Goal: Book appointment/travel/reservation

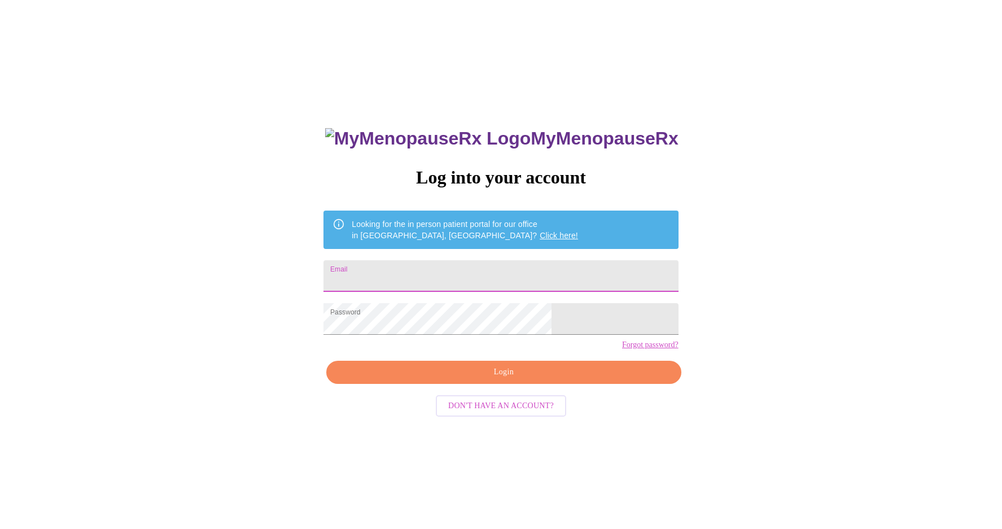
click at [476, 260] on input "Email" at bounding box center [501, 276] width 355 height 32
type input "[EMAIL_ADDRESS][DOMAIN_NAME]"
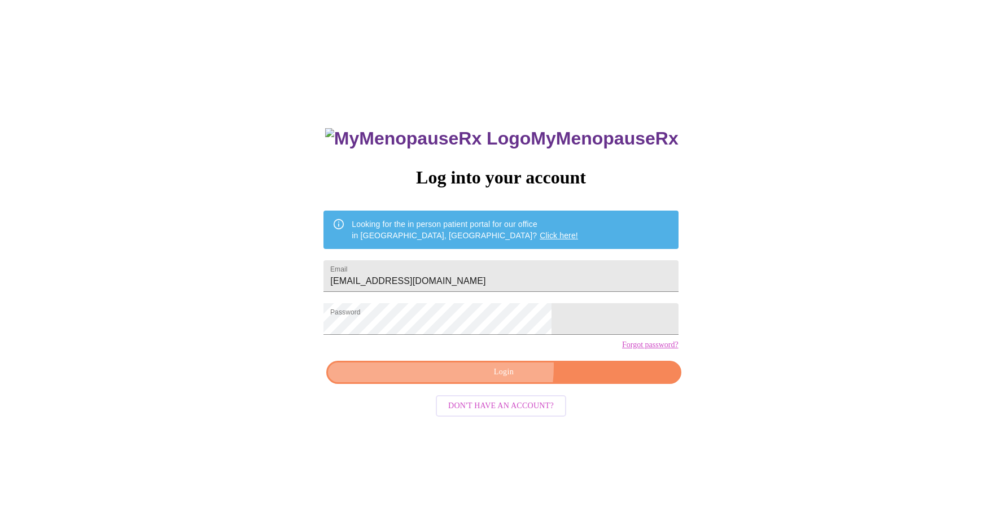
click at [476, 380] on span "Login" at bounding box center [503, 372] width 329 height 14
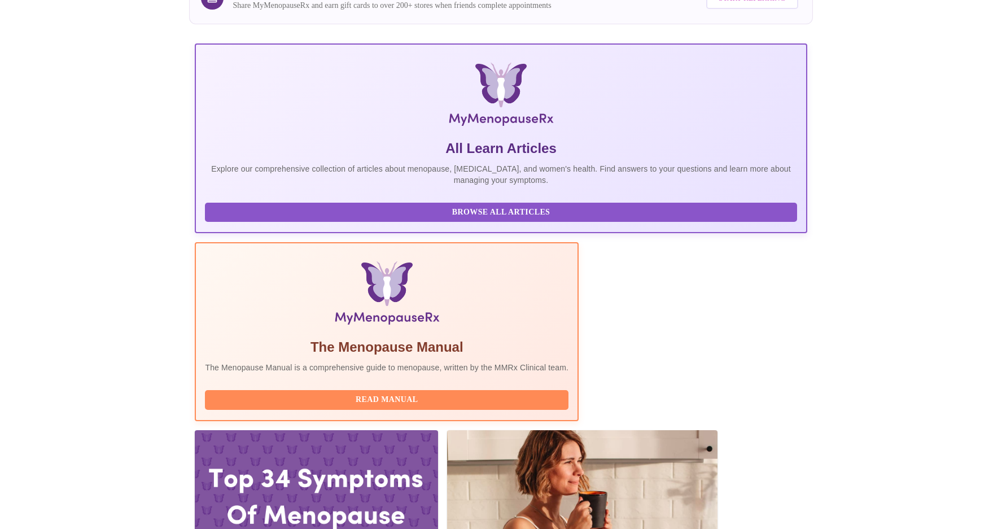
scroll to position [138, 0]
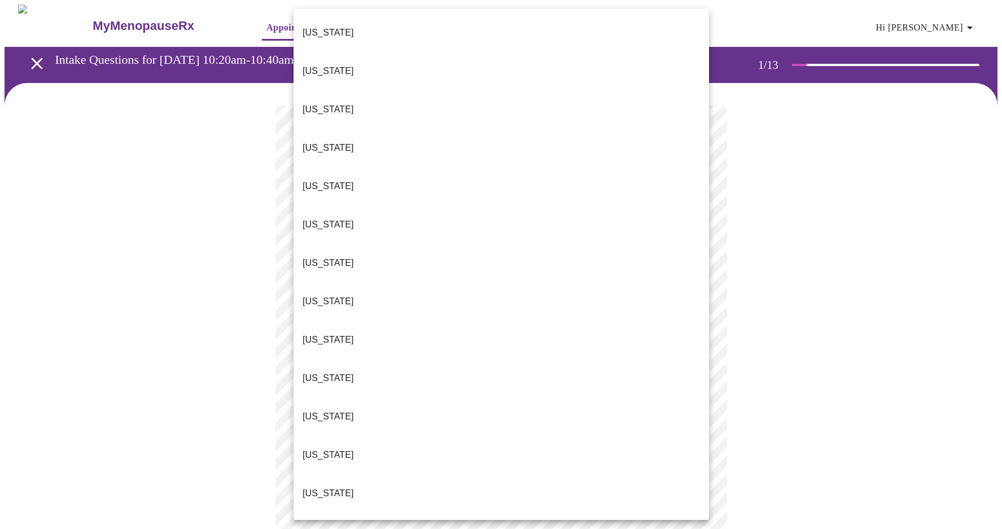
click at [651, 261] on body "MyMenopauseRx Appointments Messaging 1 Labs Uploads Medications Community Refer…" at bounding box center [501, 520] width 993 height 1030
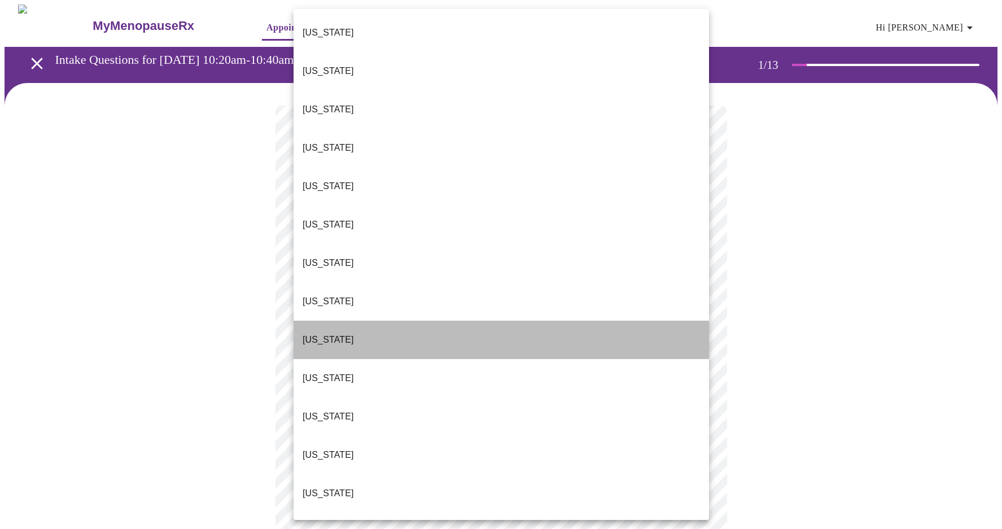
click at [651, 321] on li "[US_STATE]" at bounding box center [502, 340] width 416 height 38
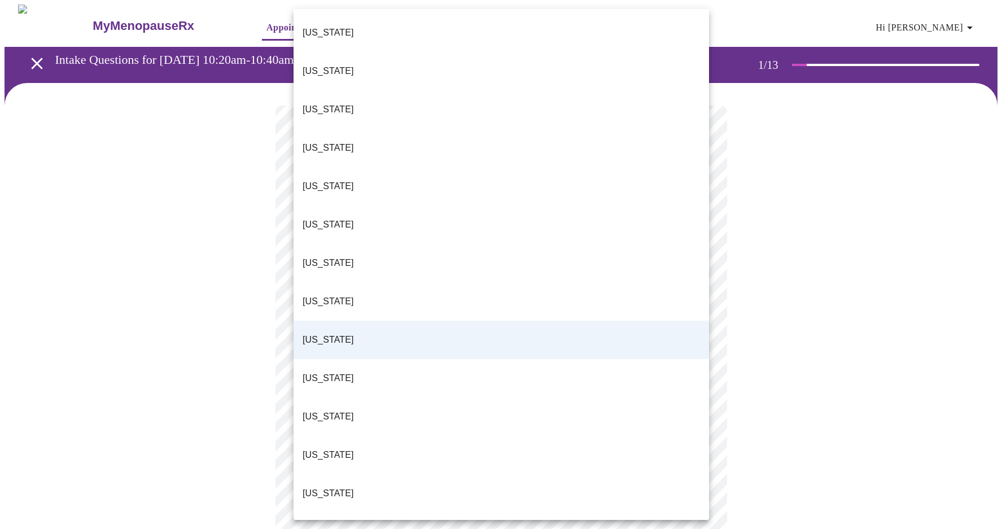
click at [641, 259] on body "MyMenopauseRx Appointments Messaging 1 Labs Uploads Medications Community Refer…" at bounding box center [501, 517] width 993 height 1024
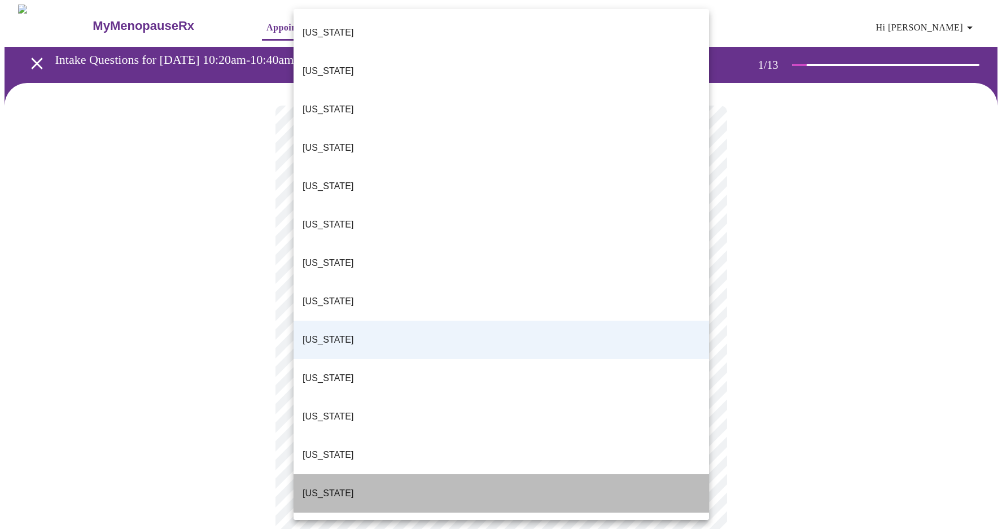
click at [600, 474] on li "[US_STATE]" at bounding box center [502, 493] width 416 height 38
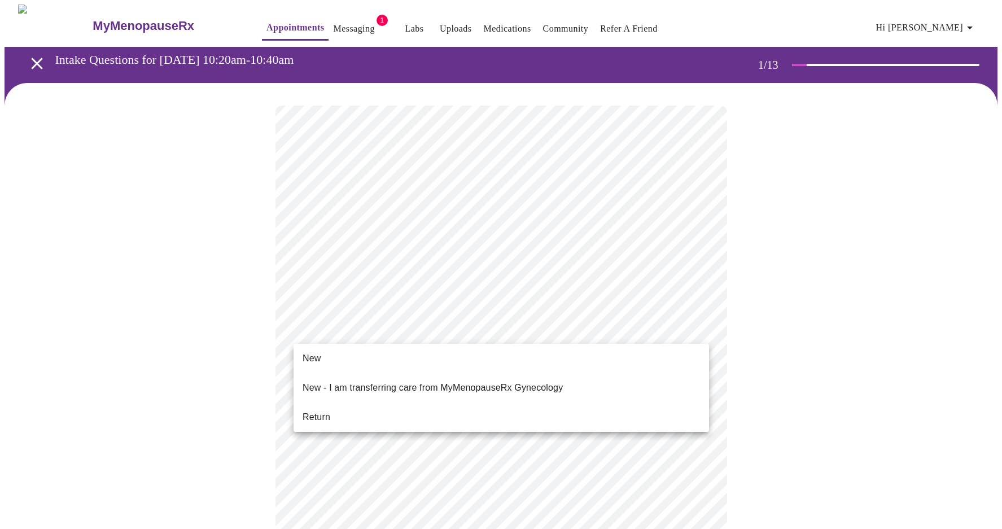
click at [599, 331] on body "MyMenopauseRx Appointments Messaging 1 Labs Uploads Medications Community Refer…" at bounding box center [501, 517] width 993 height 1024
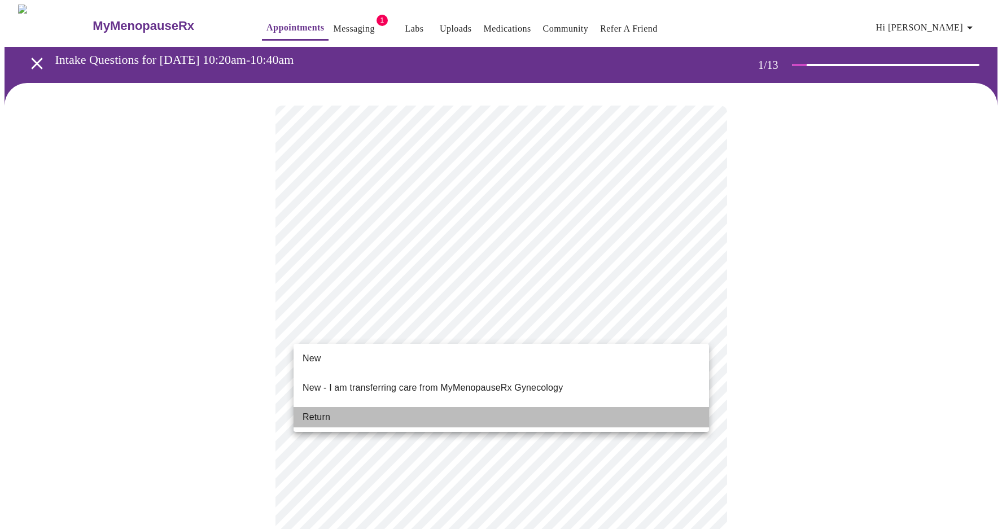
click at [569, 407] on li "Return" at bounding box center [502, 417] width 416 height 20
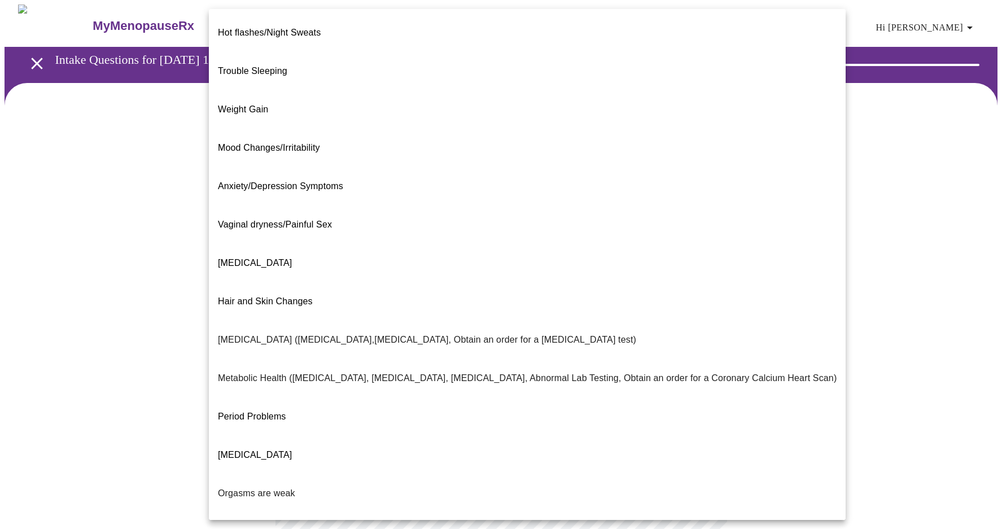
click at [674, 230] on body "MyMenopauseRx Appointments Messaging 1 Labs Uploads Medications Community Refer…" at bounding box center [501, 343] width 993 height 677
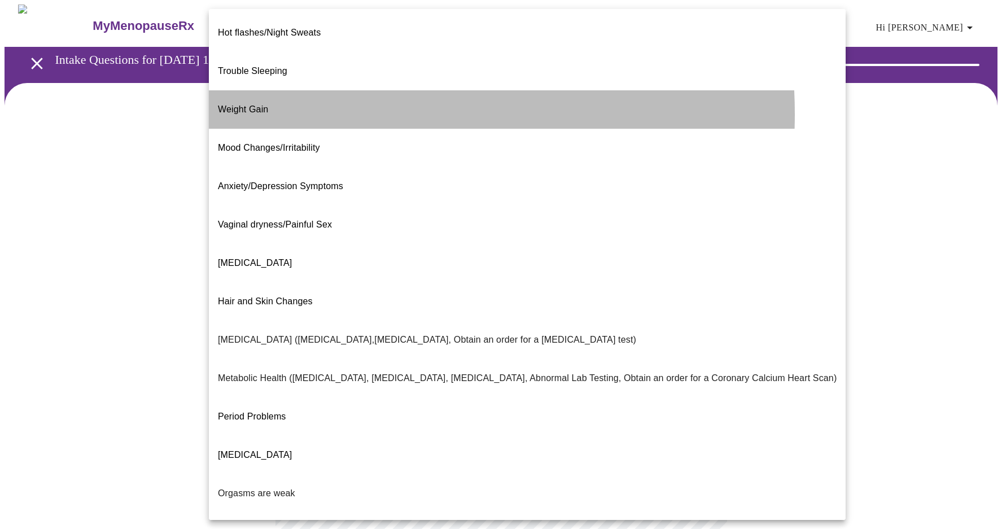
click at [322, 95] on li "Weight Gain" at bounding box center [527, 109] width 637 height 38
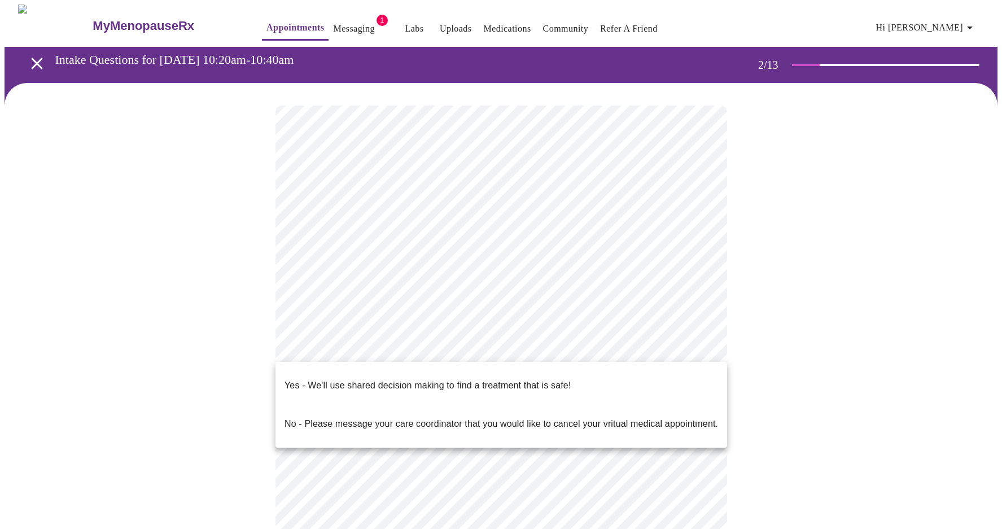
click at [420, 342] on body "MyMenopauseRx Appointments Messaging 1 Labs Uploads Medications Community Refer…" at bounding box center [501, 340] width 993 height 671
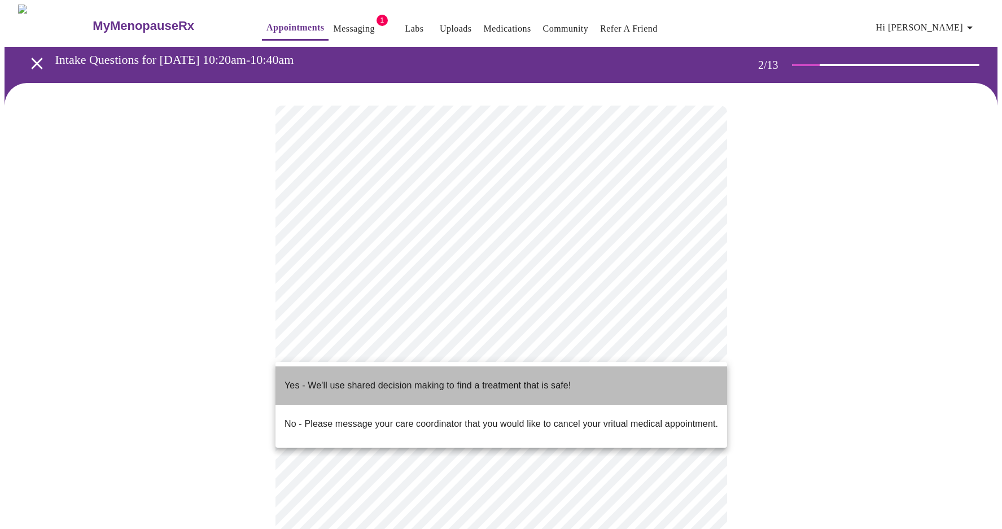
click at [412, 379] on p "Yes - We'll use shared decision making to find a treatment that is safe!" at bounding box center [428, 386] width 286 height 14
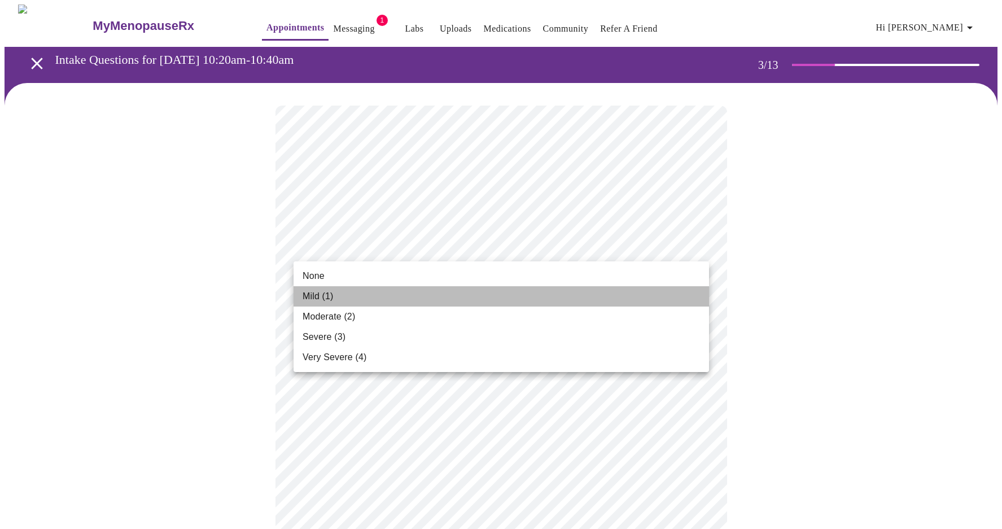
click at [632, 287] on li "Mild (1)" at bounding box center [502, 296] width 416 height 20
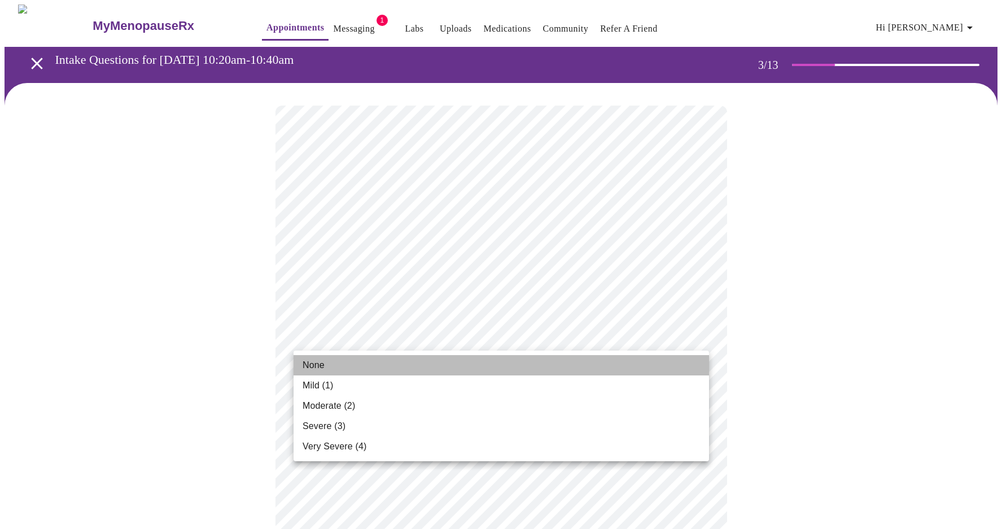
click at [611, 357] on li "None" at bounding box center [502, 365] width 416 height 20
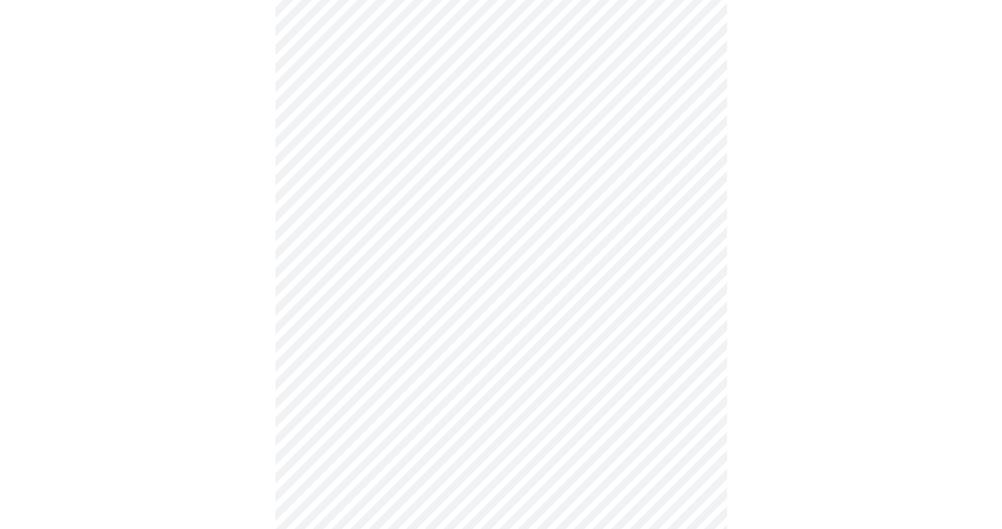
scroll to position [147, 0]
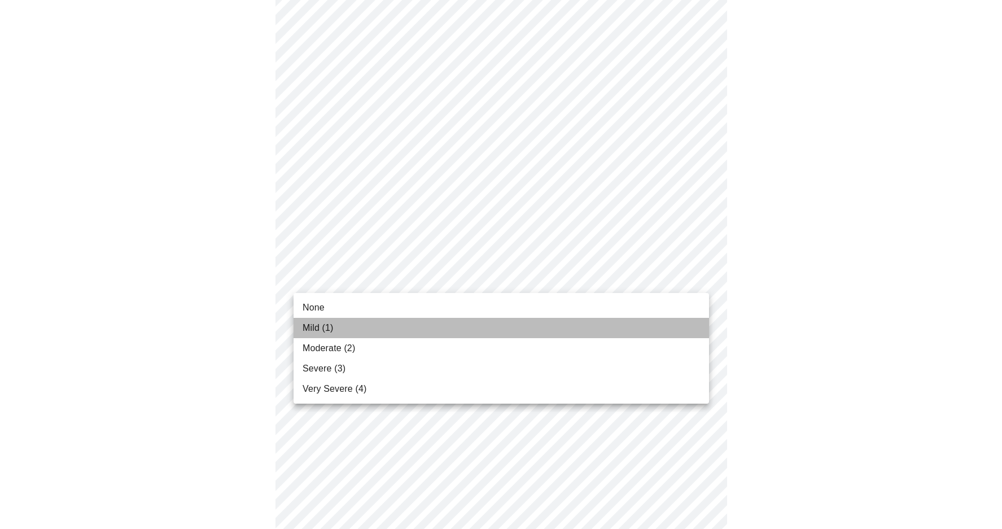
click at [594, 325] on li "Mild (1)" at bounding box center [502, 328] width 416 height 20
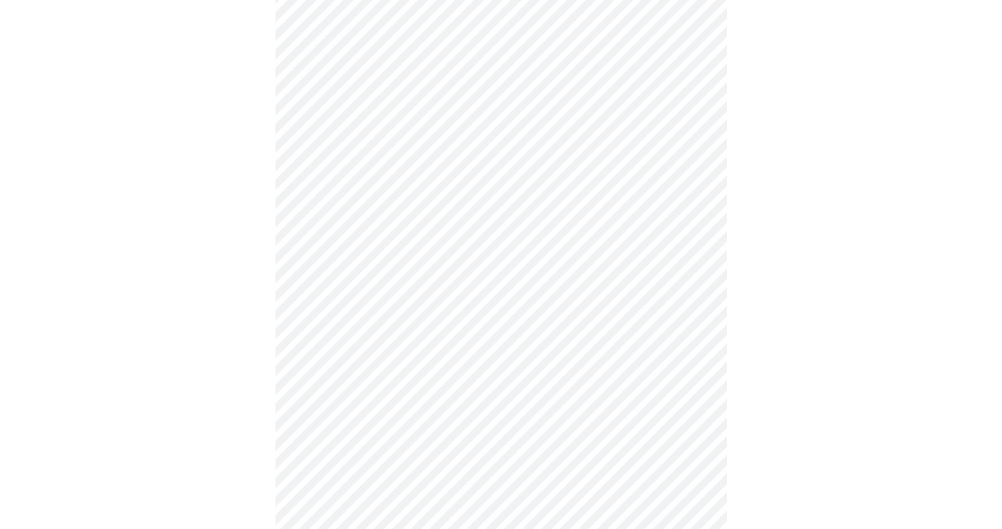
scroll to position [366, 0]
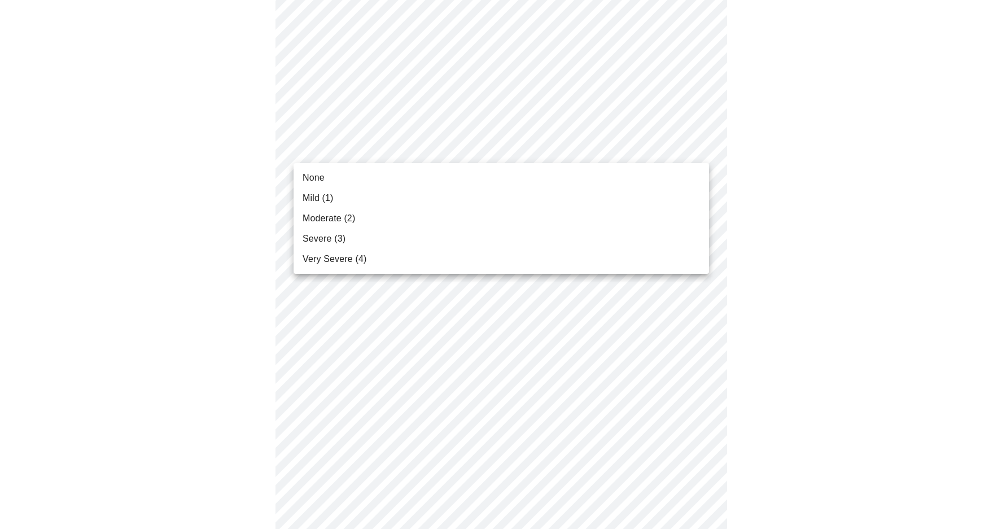
click at [569, 153] on body "MyMenopauseRx Appointments Messaging 1 Labs Uploads Medications Community Refer…" at bounding box center [501, 364] width 993 height 1450
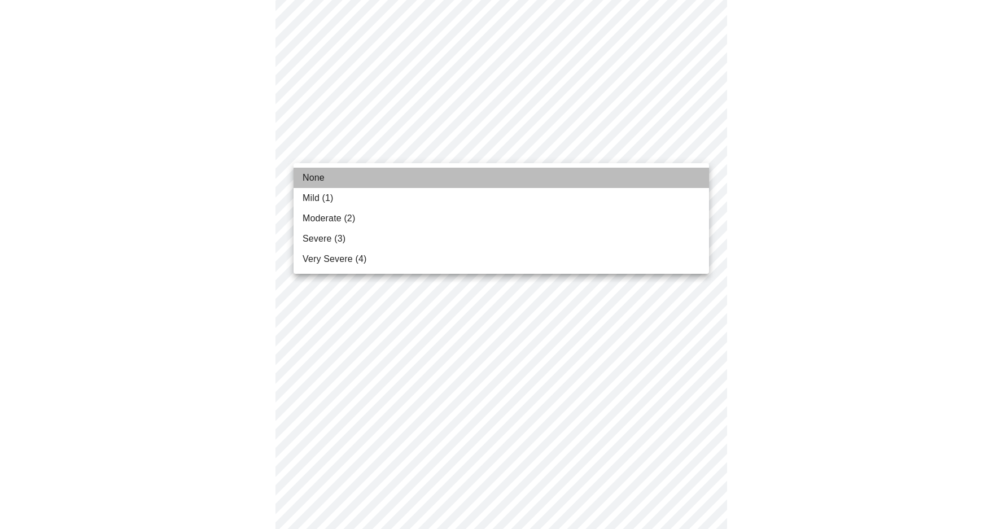
click at [560, 175] on li "None" at bounding box center [502, 178] width 416 height 20
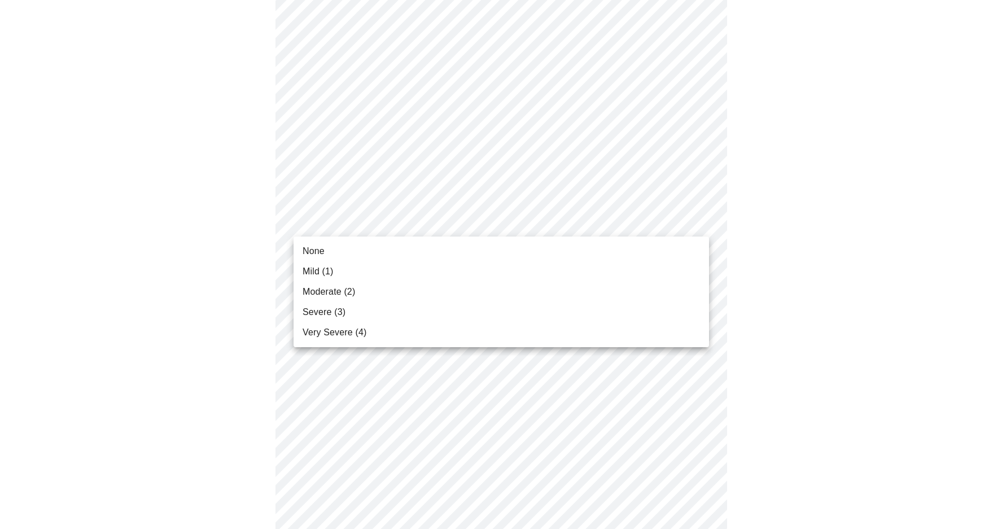
click at [538, 223] on body "MyMenopauseRx Appointments Messaging 1 Labs Uploads Medications Community Refer…" at bounding box center [501, 356] width 993 height 1435
click at [531, 247] on li "None" at bounding box center [502, 251] width 416 height 20
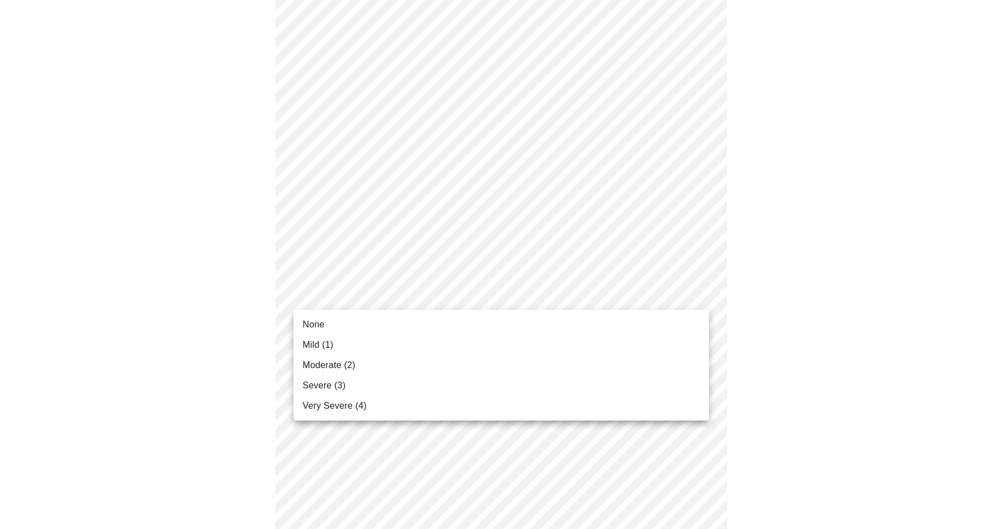
click at [524, 298] on body "MyMenopauseRx Appointments Messaging 1 Labs Uploads Medications Community Refer…" at bounding box center [501, 349] width 993 height 1420
click at [512, 345] on li "Mild (1)" at bounding box center [502, 345] width 416 height 20
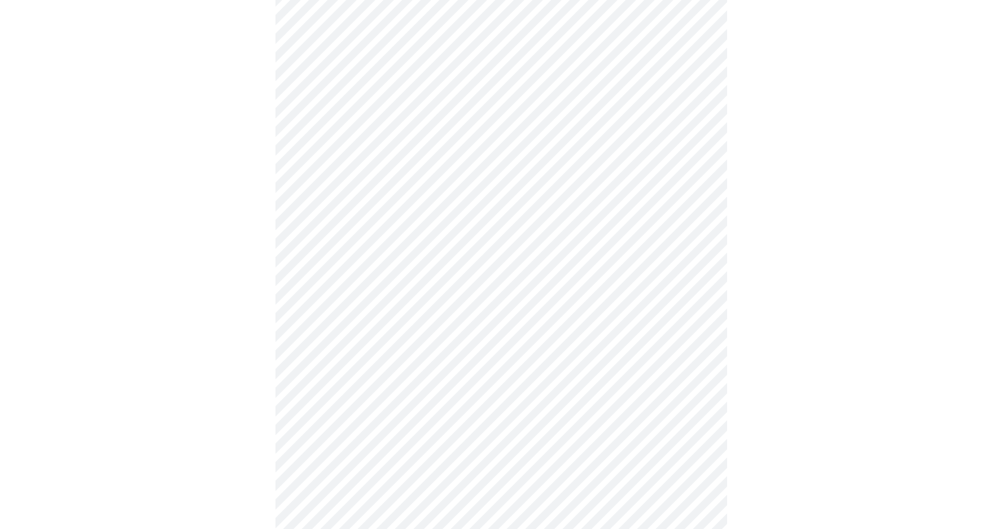
scroll to position [490, 0]
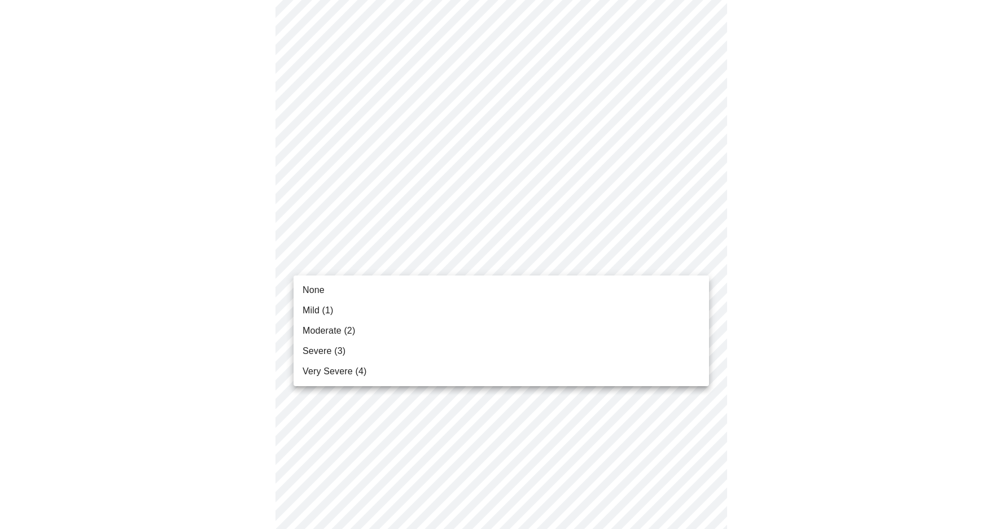
click at [514, 267] on body "MyMenopauseRx Appointments Messaging 1 Labs Uploads Medications Community Refer…" at bounding box center [501, 217] width 993 height 1405
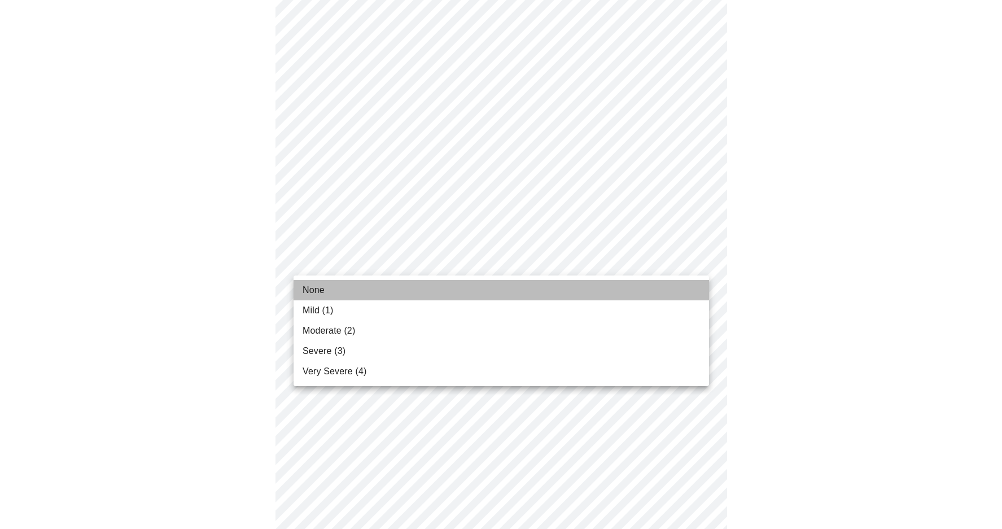
click at [503, 288] on li "None" at bounding box center [502, 290] width 416 height 20
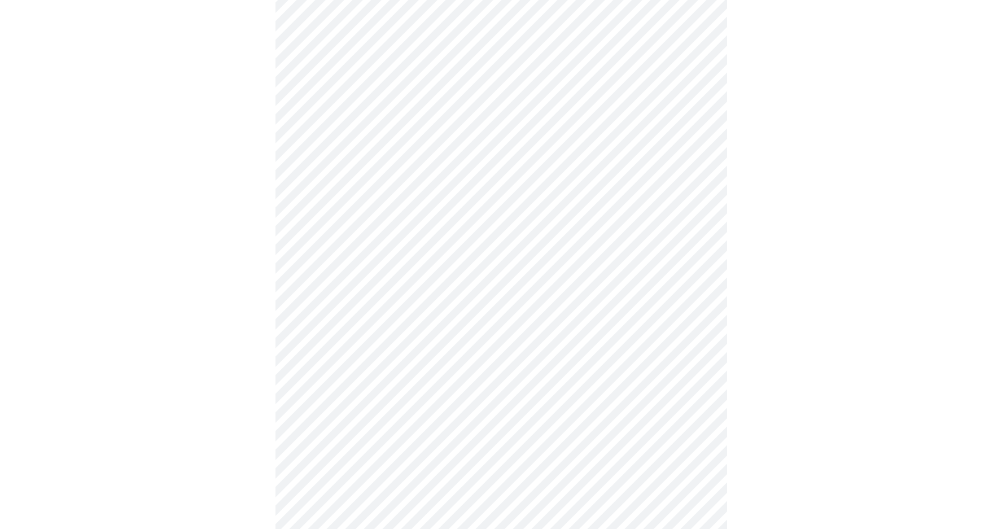
scroll to position [572, 0]
click at [509, 280] on body "MyMenopauseRx Appointments Messaging 1 Labs Uploads Medications Community Refer…" at bounding box center [501, 127] width 993 height 1389
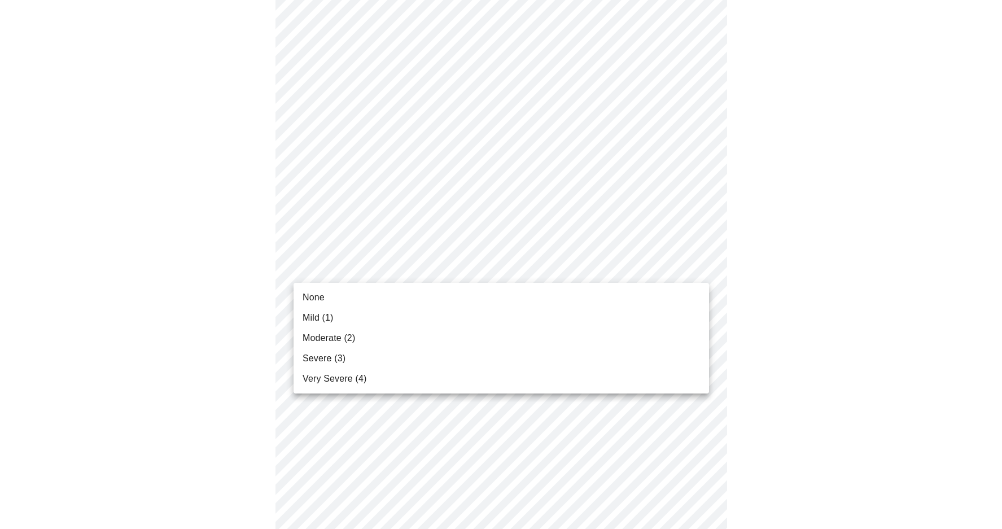
click at [500, 294] on li "None" at bounding box center [502, 297] width 416 height 20
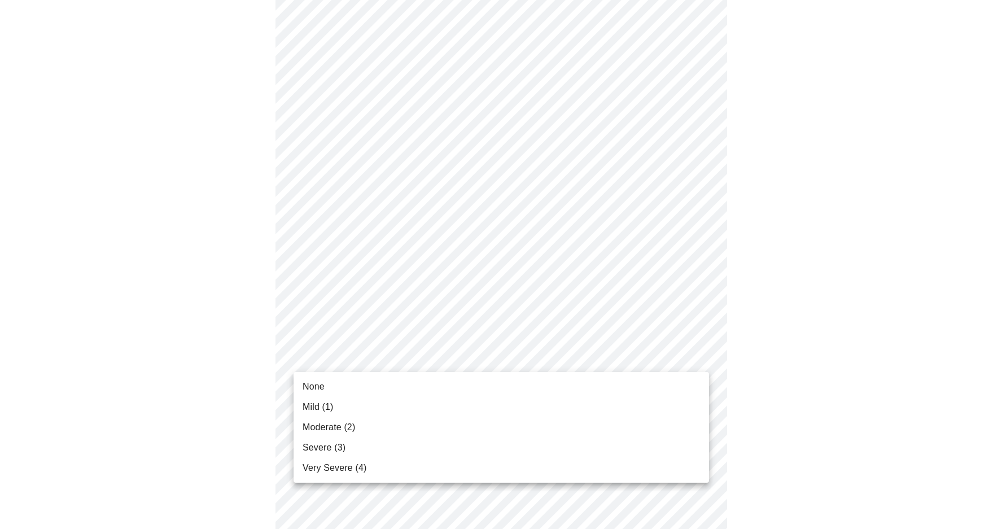
click at [498, 356] on body "MyMenopauseRx Appointments Messaging 1 Labs Uploads Medications Community Refer…" at bounding box center [501, 120] width 993 height 1374
click at [491, 385] on li "None" at bounding box center [502, 387] width 416 height 20
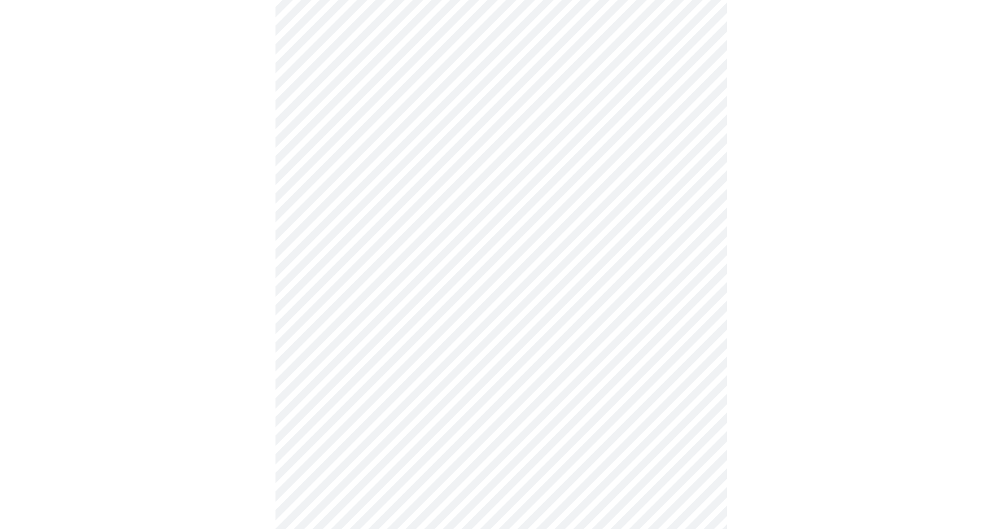
scroll to position [686, 0]
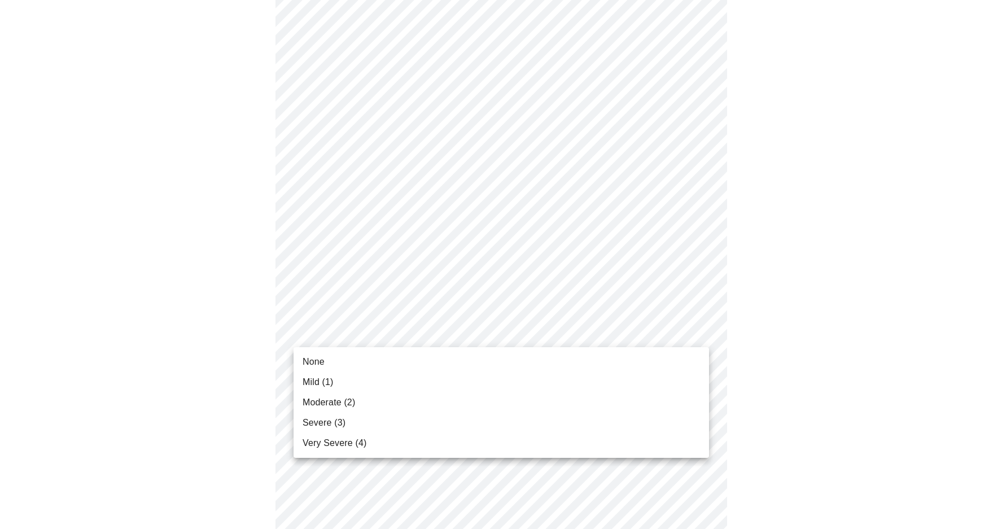
click at [484, 361] on li "None" at bounding box center [502, 362] width 416 height 20
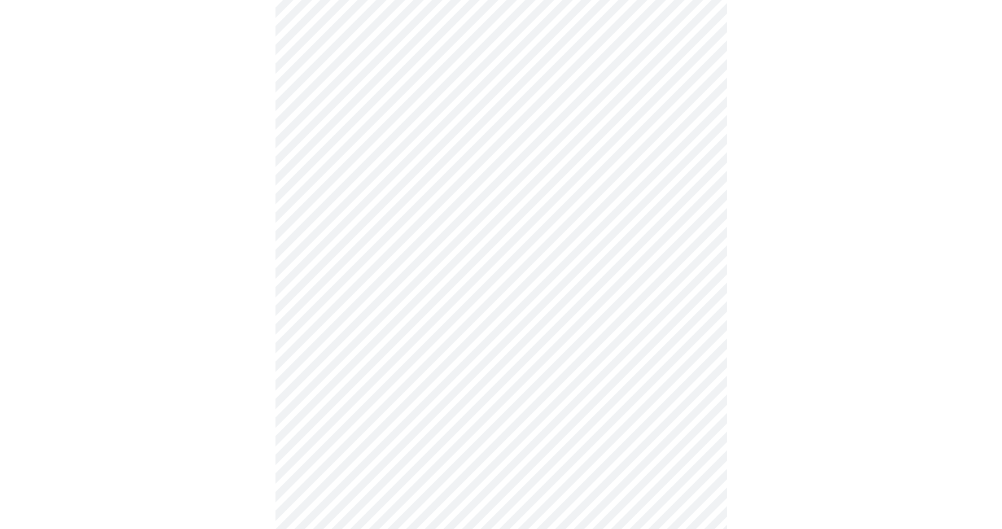
scroll to position [742, 0]
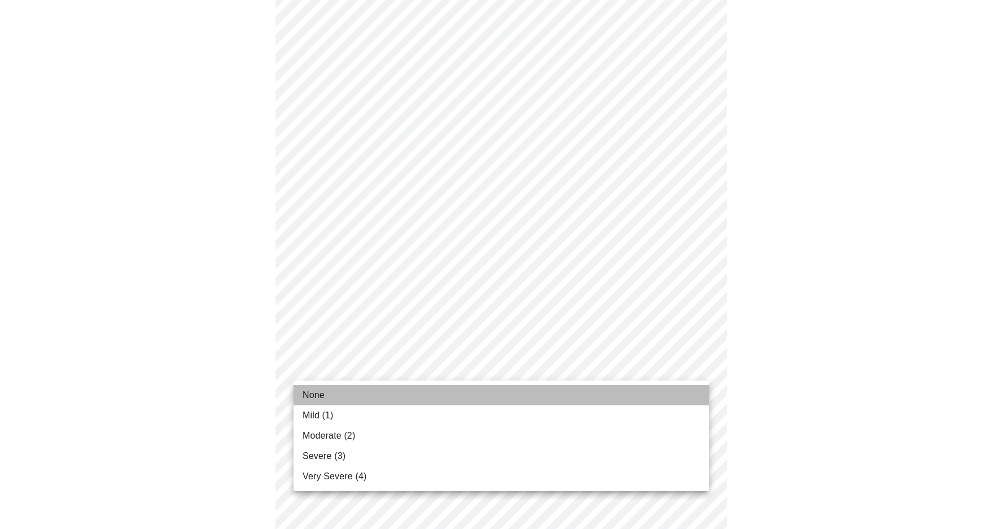
click at [473, 390] on li "None" at bounding box center [502, 395] width 416 height 20
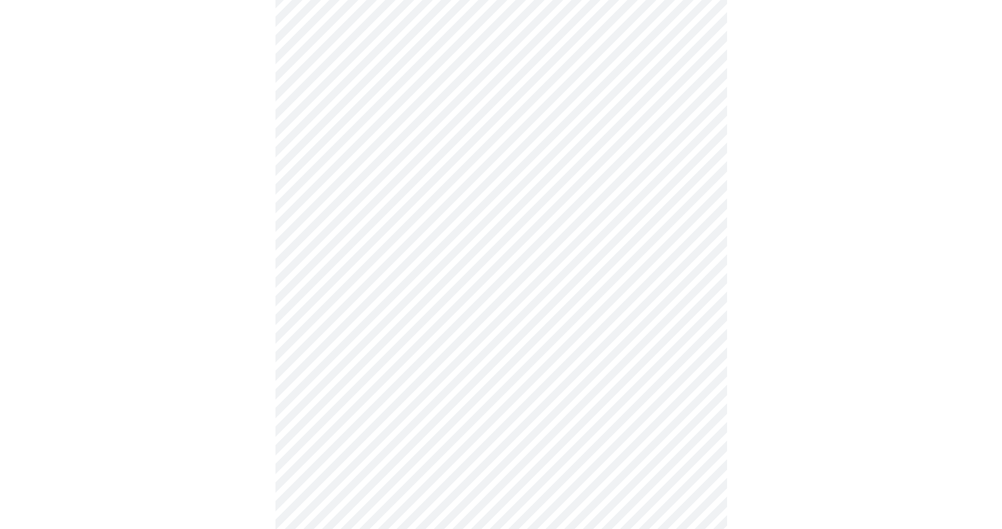
scroll to position [297, 0]
click at [509, 393] on body "MyMenopauseRx Appointments Messaging 1 Labs Uploads Medications Community Refer…" at bounding box center [501, 264] width 993 height 1112
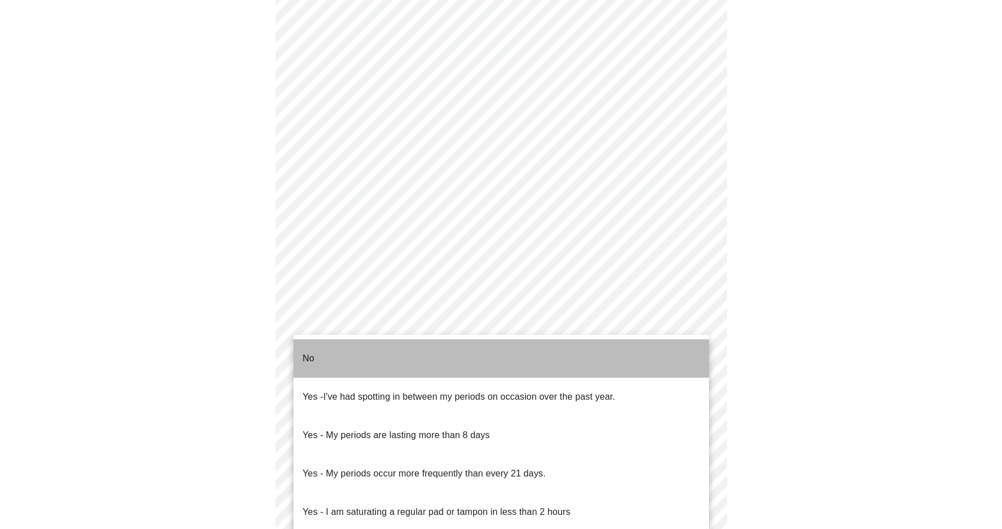
click at [506, 356] on li "No" at bounding box center [502, 358] width 416 height 38
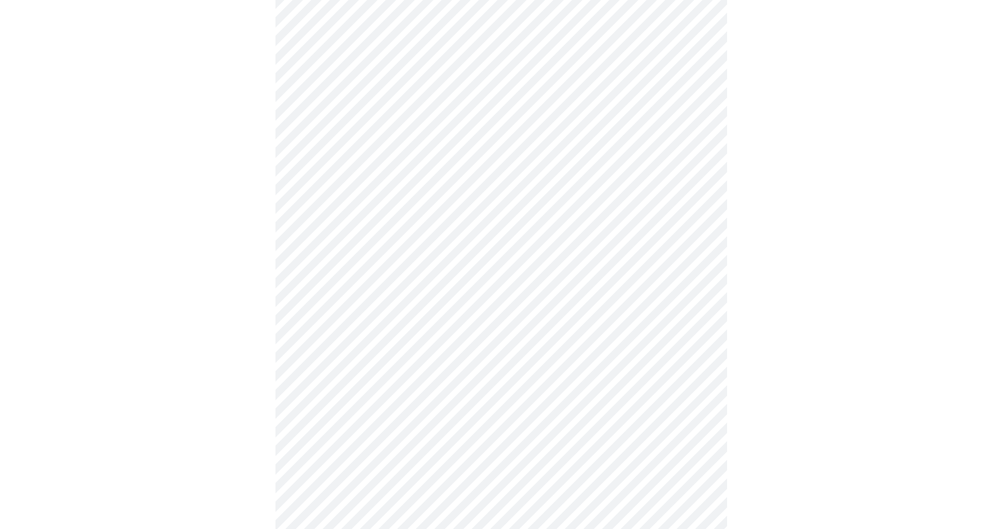
scroll to position [399, 0]
click at [505, 370] on body "MyMenopauseRx Appointments Messaging 1 Labs Uploads Medications Community Refer…" at bounding box center [501, 159] width 993 height 1106
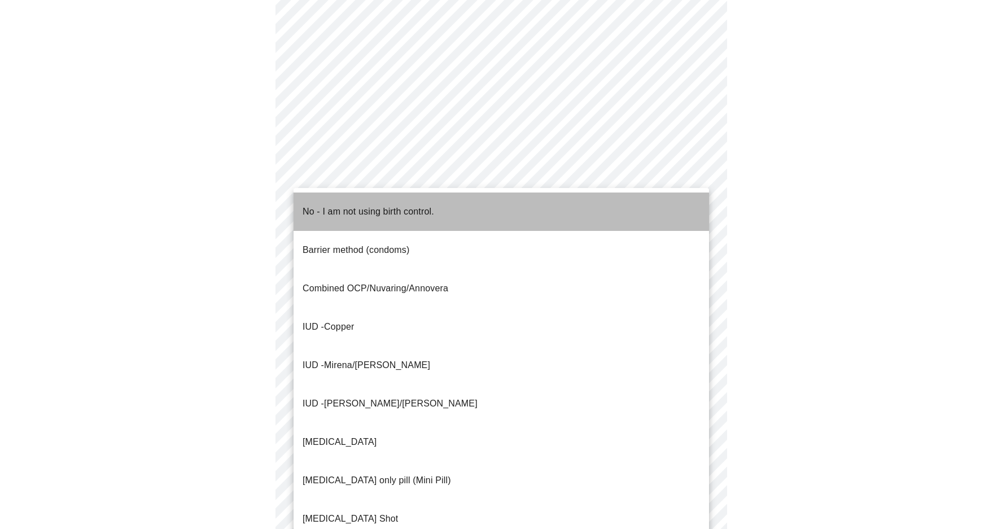
click at [488, 212] on li "No - I am not using birth control." at bounding box center [502, 212] width 416 height 38
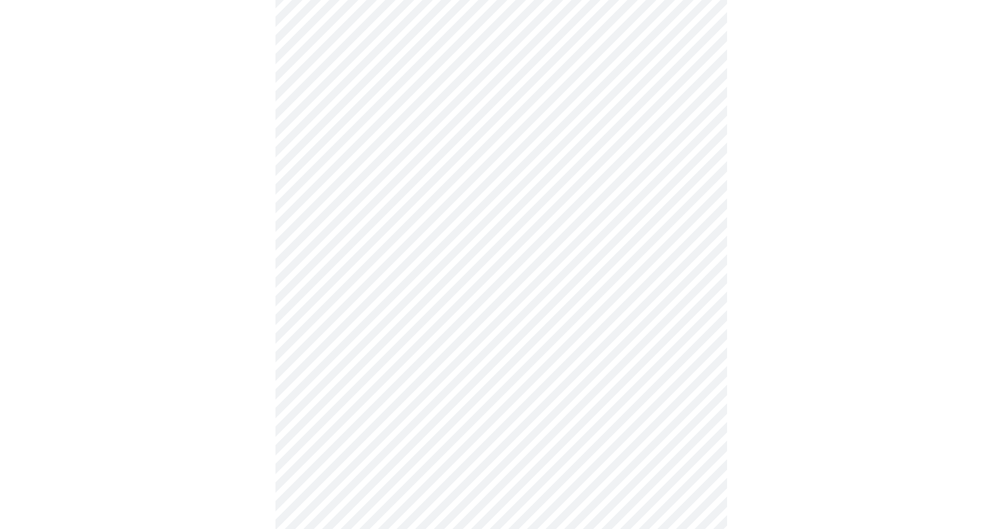
scroll to position [534, 0]
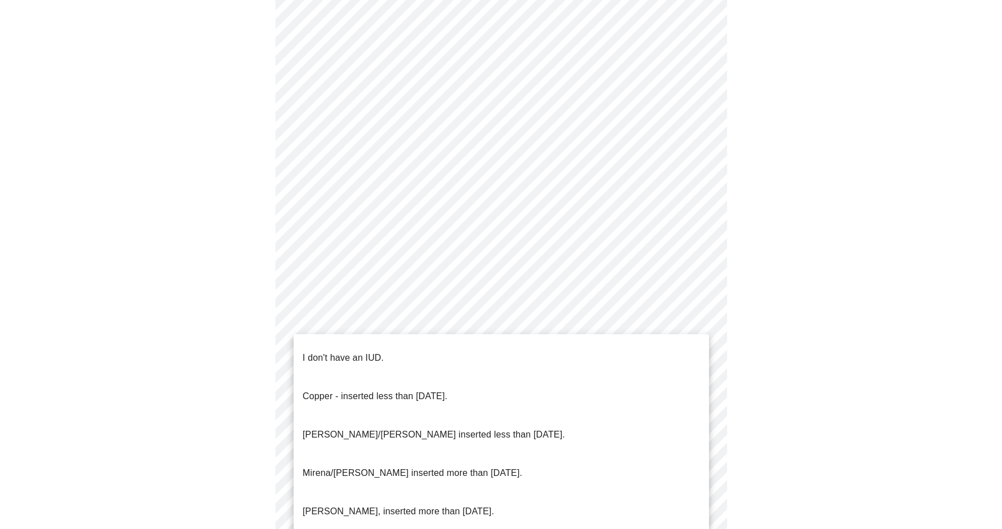
click at [485, 309] on body "MyMenopauseRx Appointments Messaging 1 Labs Uploads Medications Community Refer…" at bounding box center [501, 20] width 993 height 1100
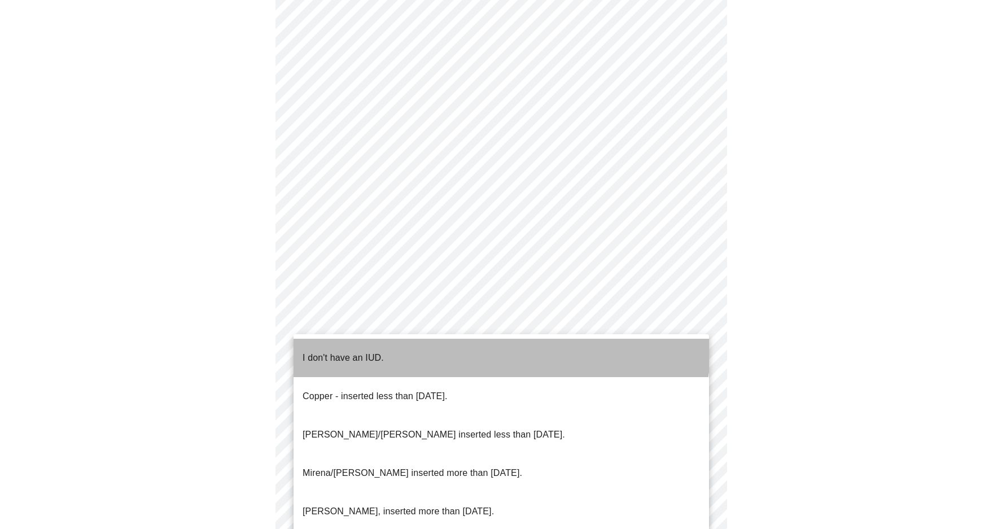
click at [473, 344] on li "I don't have an IUD." at bounding box center [502, 358] width 416 height 38
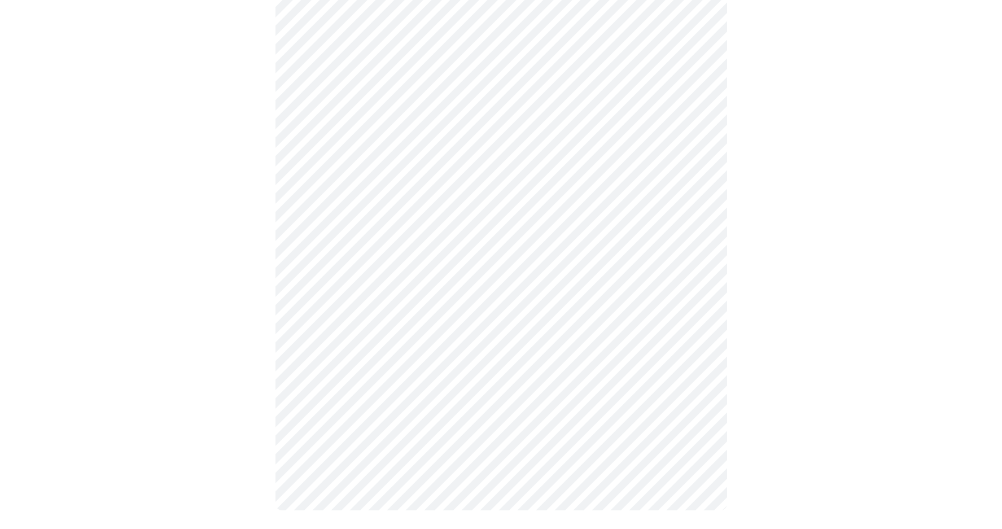
scroll to position [564, 0]
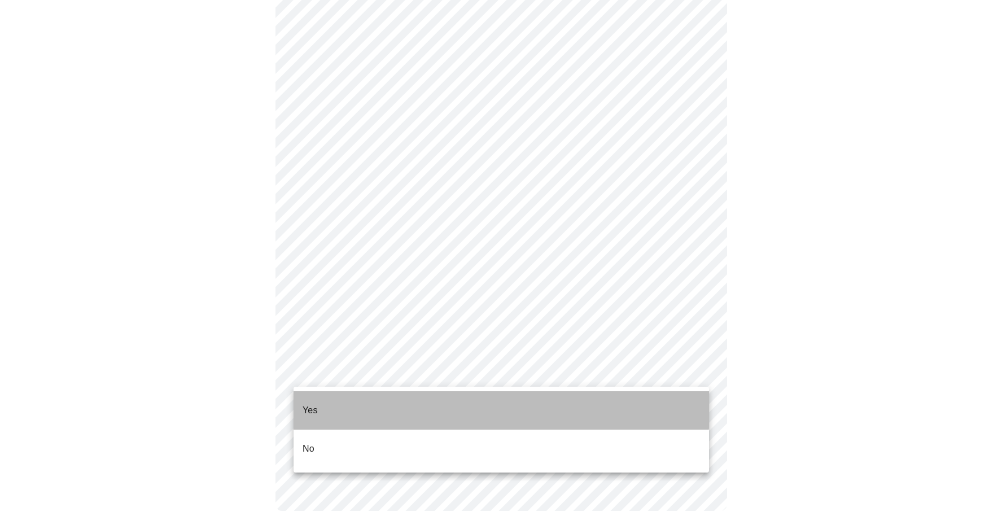
click at [457, 404] on li "Yes" at bounding box center [502, 410] width 416 height 38
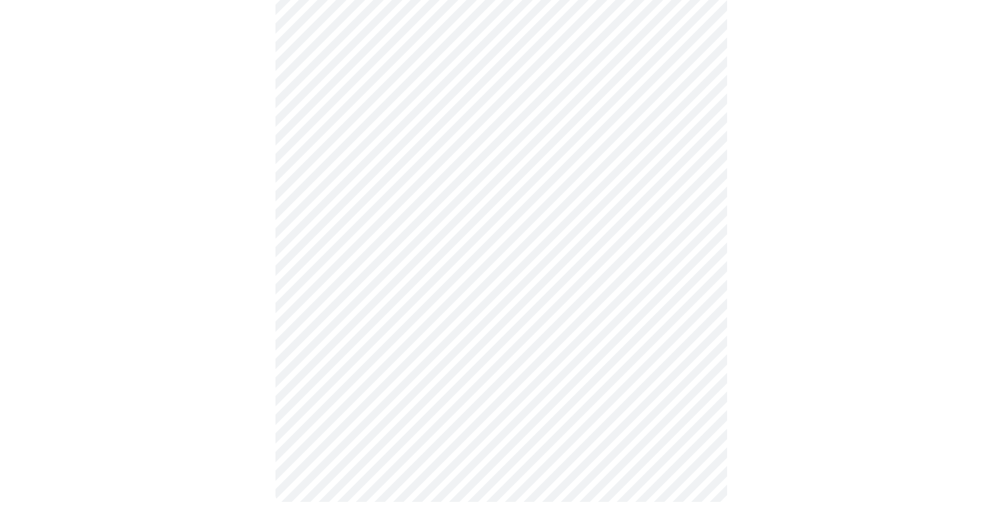
scroll to position [3018, 0]
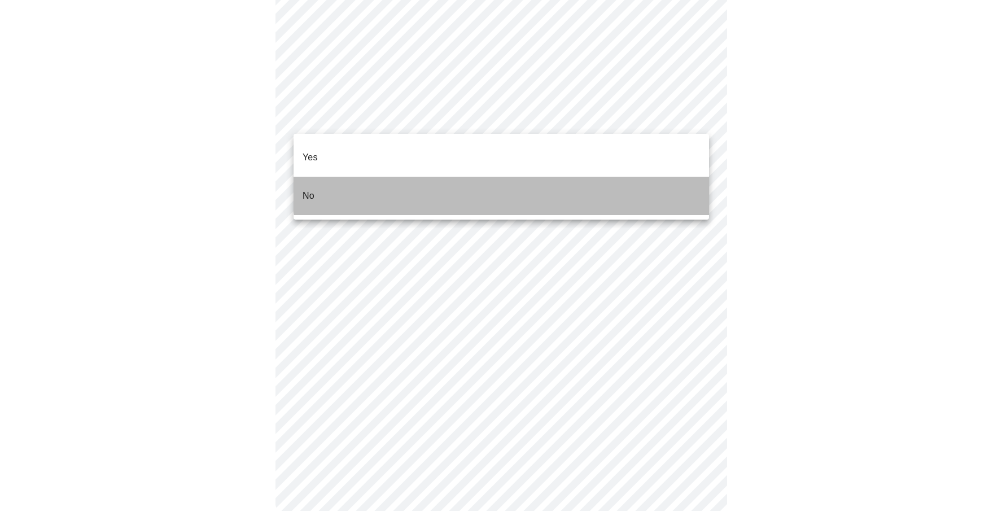
click at [543, 177] on li "No" at bounding box center [502, 196] width 416 height 38
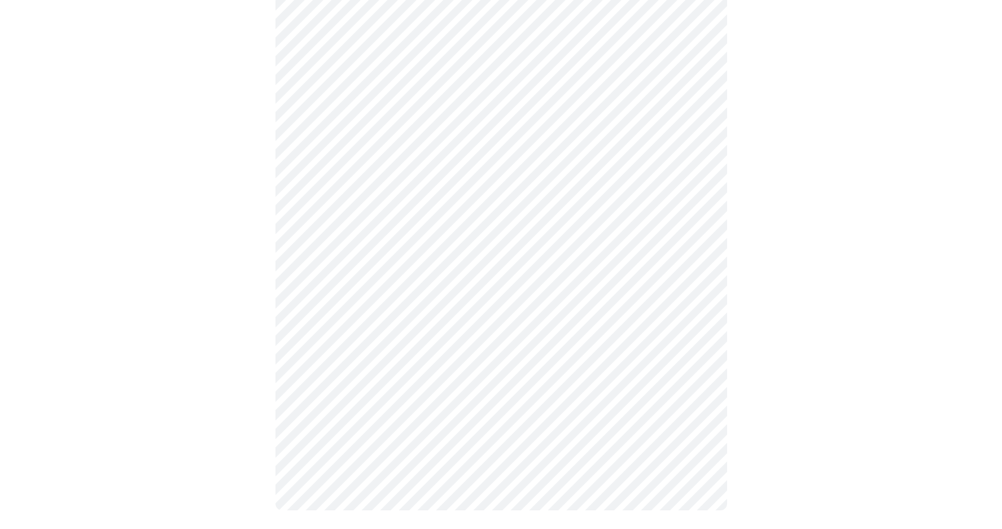
scroll to position [422, 0]
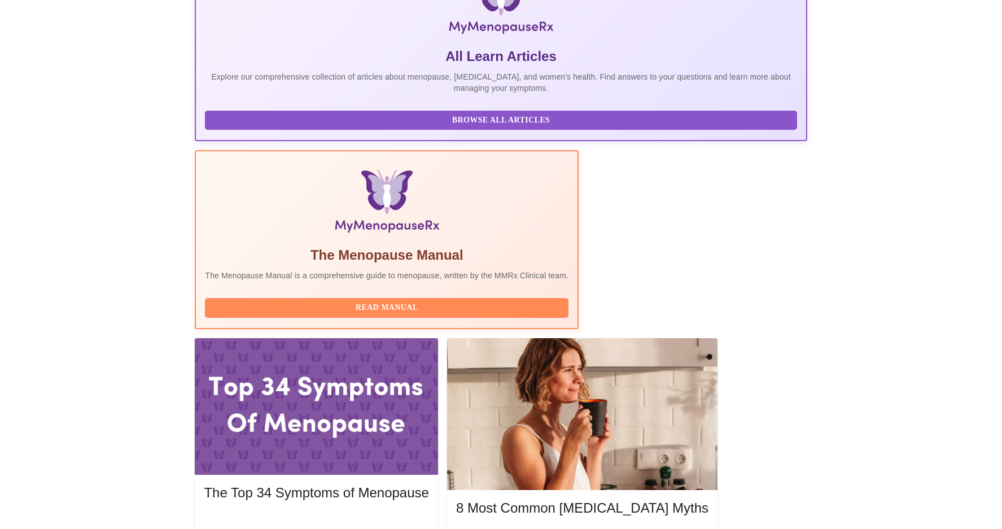
scroll to position [186, 0]
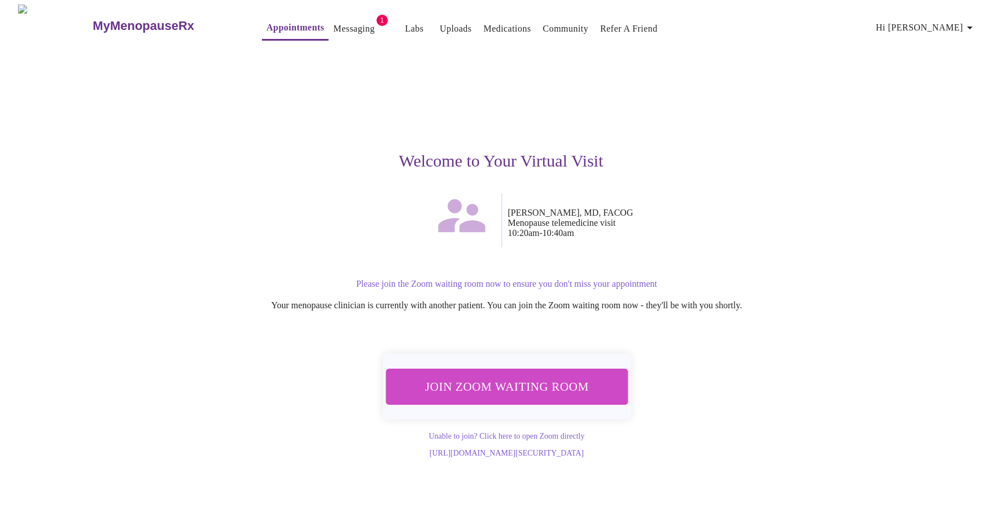
click at [569, 389] on span "Join Zoom Waiting Room" at bounding box center [506, 386] width 212 height 21
